Goal: Task Accomplishment & Management: Use online tool/utility

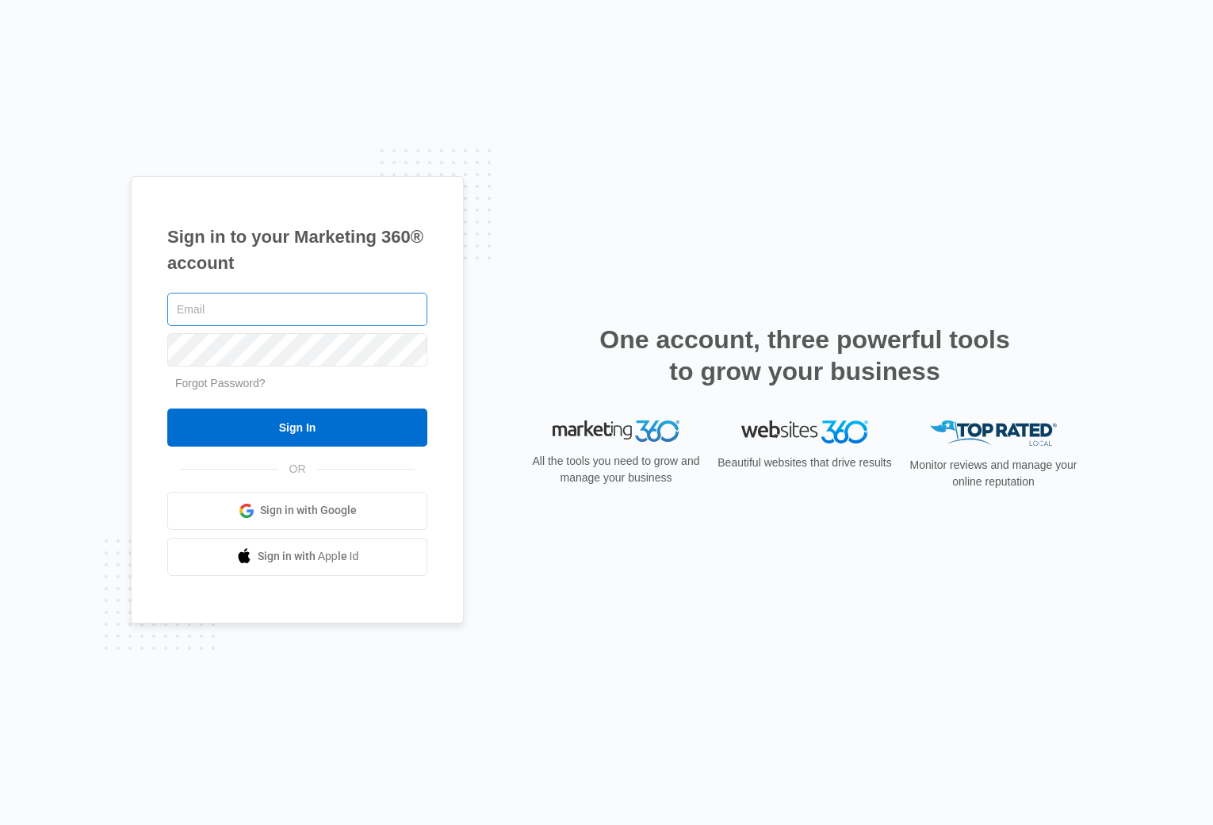
click at [345, 302] on input "text" at bounding box center [297, 309] width 260 height 33
type input "[EMAIL_ADDRESS][DOMAIN_NAME]"
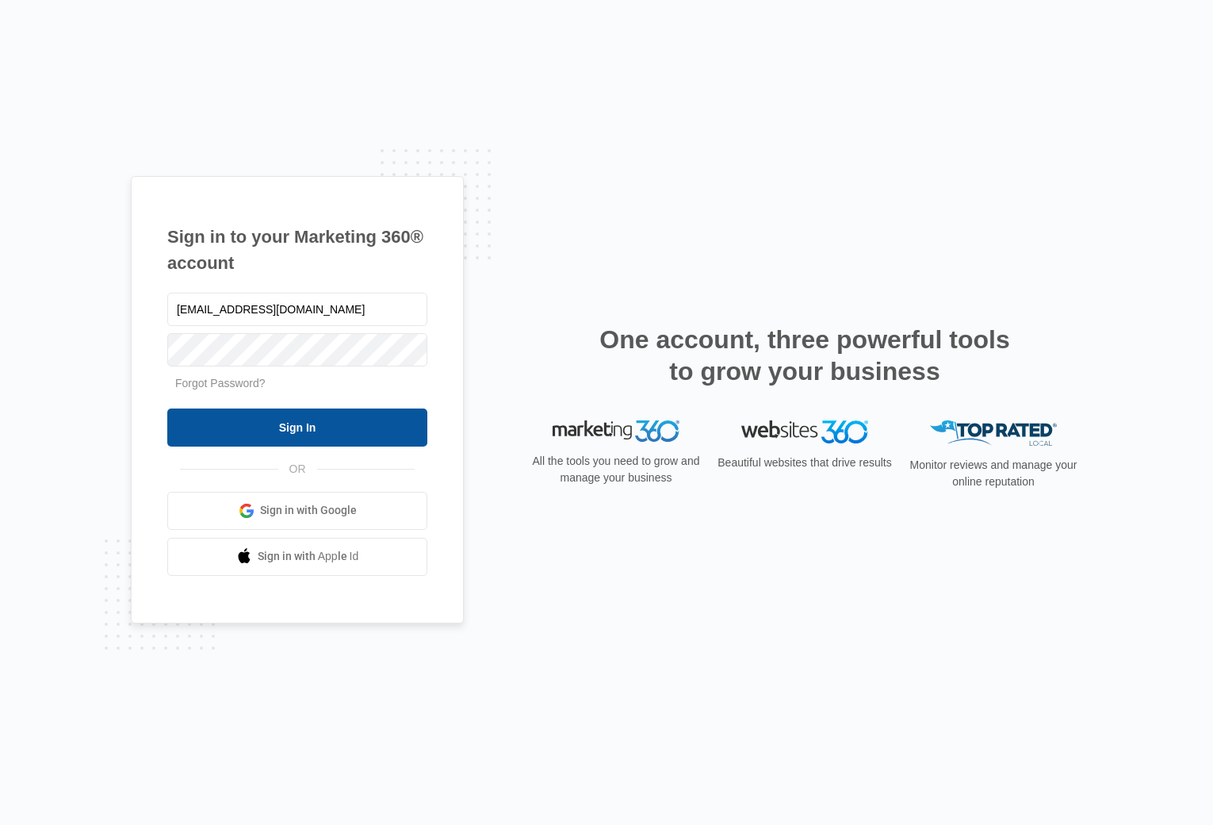
click at [347, 442] on input "Sign In" at bounding box center [297, 427] width 260 height 38
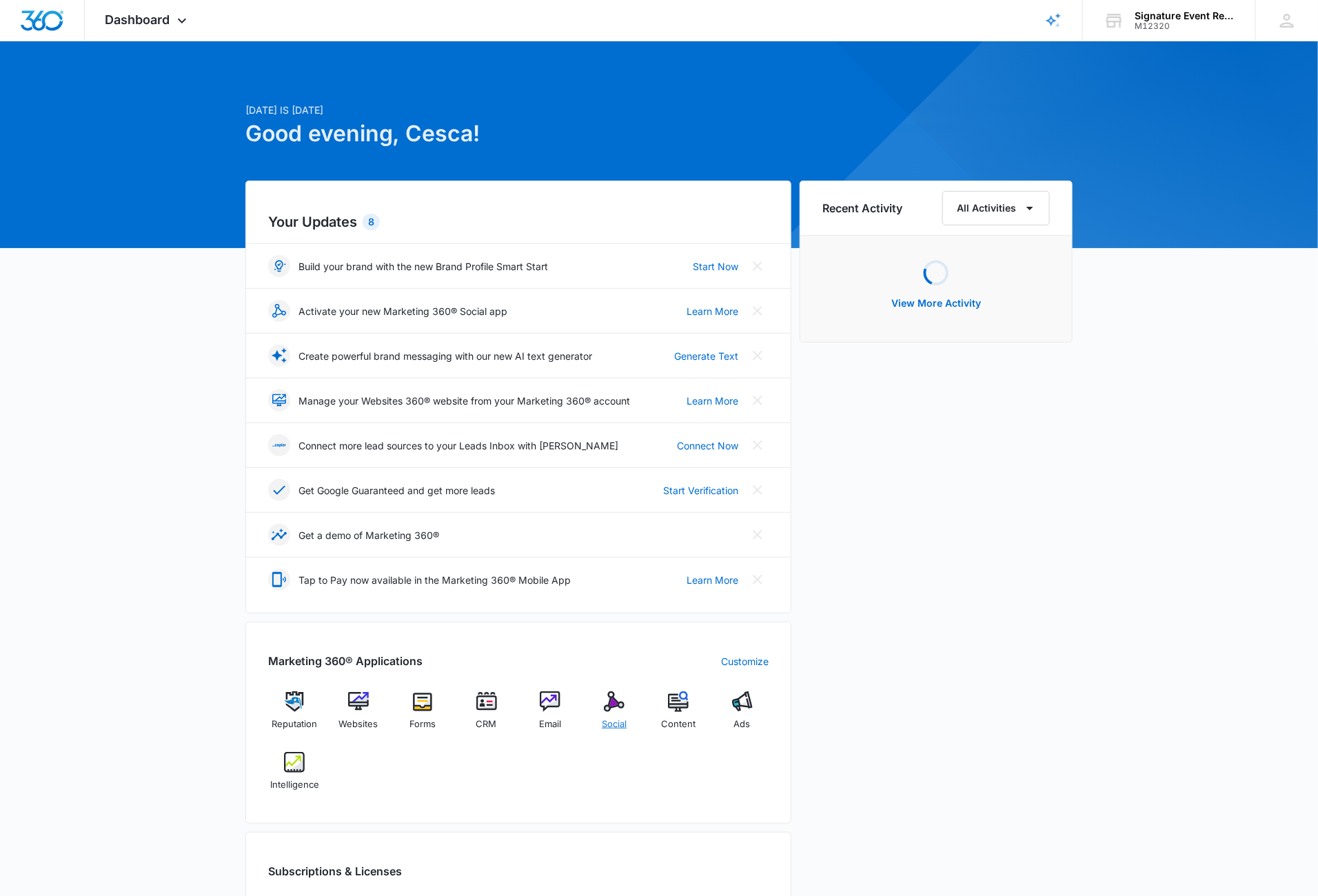
click at [618, 708] on img at bounding box center [615, 701] width 21 height 21
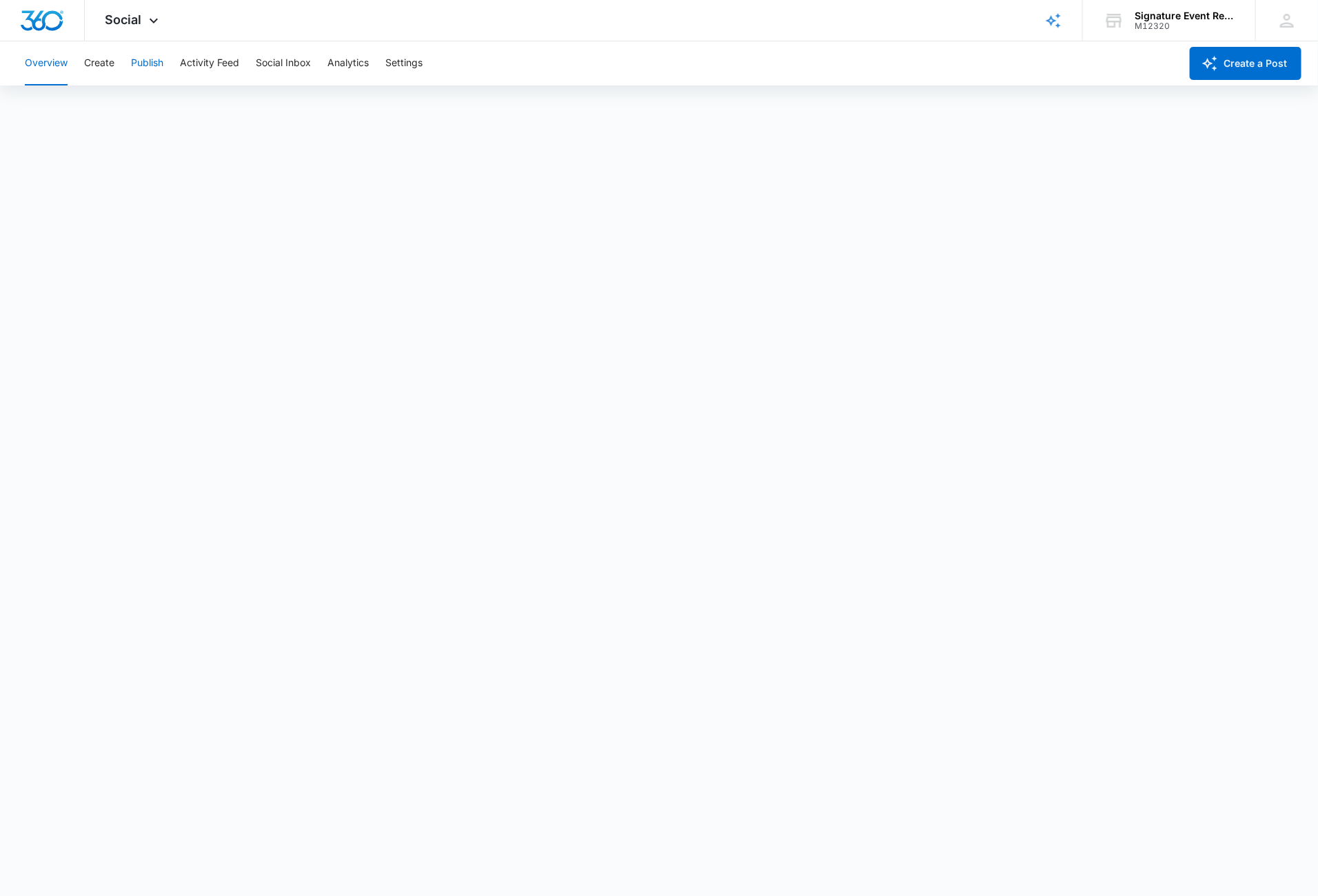
click at [138, 63] on button "Publish" at bounding box center [147, 63] width 32 height 44
click at [85, 64] on button "Create" at bounding box center [99, 63] width 30 height 44
click at [151, 65] on button "Publish" at bounding box center [147, 63] width 32 height 44
